Goal: Transaction & Acquisition: Purchase product/service

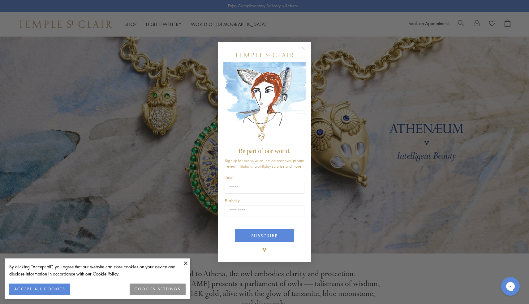
click at [303, 48] on circle "Close dialog" at bounding box center [303, 48] width 7 height 7
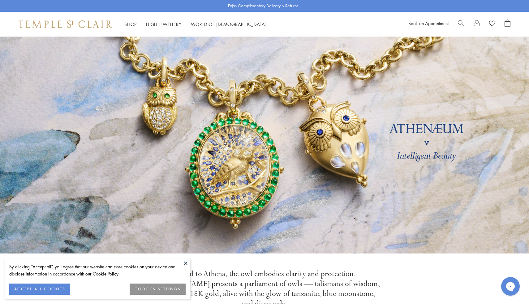
click at [43, 289] on button "ACCEPT ALL COOKIES" at bounding box center [39, 288] width 61 height 11
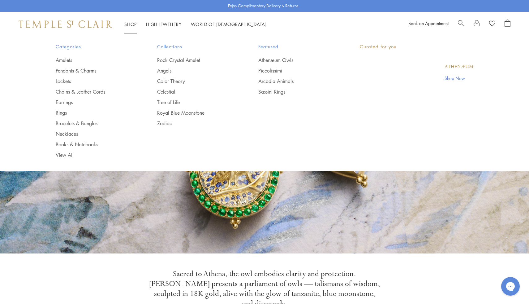
click at [134, 24] on link "Shop Shop" at bounding box center [130, 24] width 12 height 6
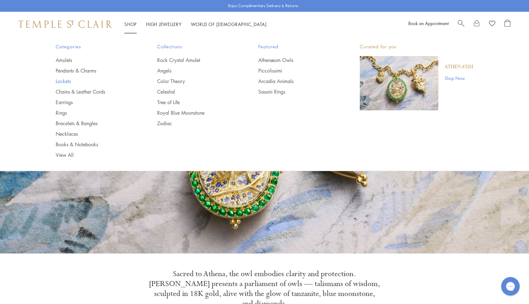
click at [65, 79] on link "Lockets" at bounding box center [94, 81] width 77 height 7
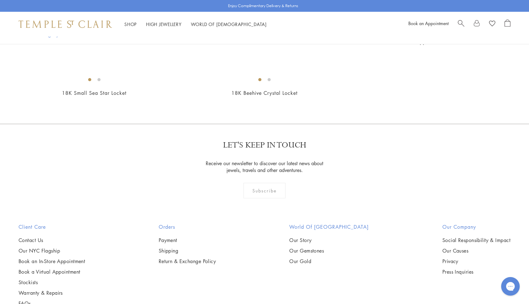
scroll to position [353, 0]
